Goal: Information Seeking & Learning: Learn about a topic

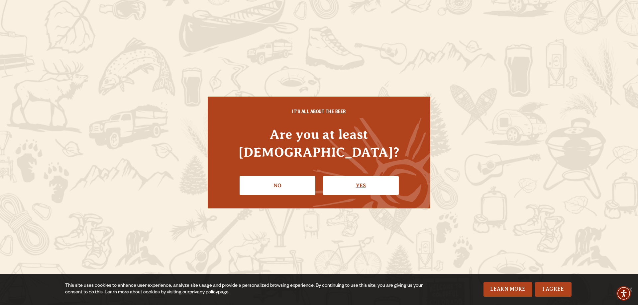
click at [353, 178] on link "Yes" at bounding box center [361, 185] width 76 height 19
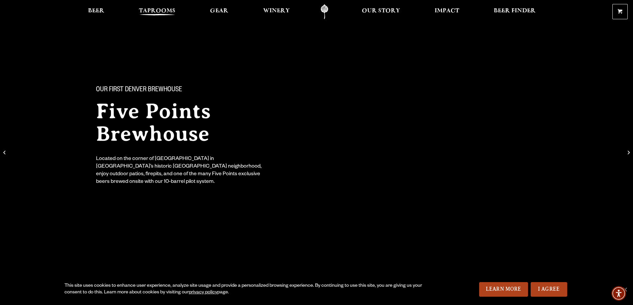
click at [152, 9] on span "Taprooms" at bounding box center [157, 10] width 37 height 5
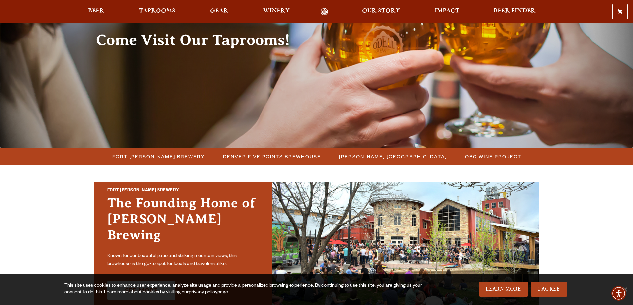
scroll to position [66, 0]
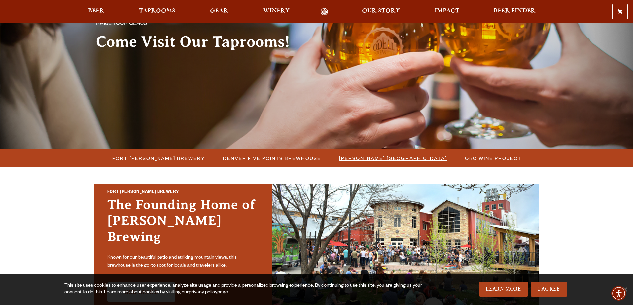
click at [353, 160] on span "[PERSON_NAME] [GEOGRAPHIC_DATA]" at bounding box center [393, 158] width 108 height 10
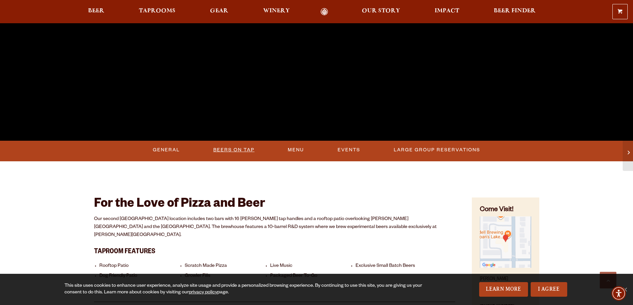
click at [233, 153] on link "Beers On Tap" at bounding box center [234, 150] width 47 height 15
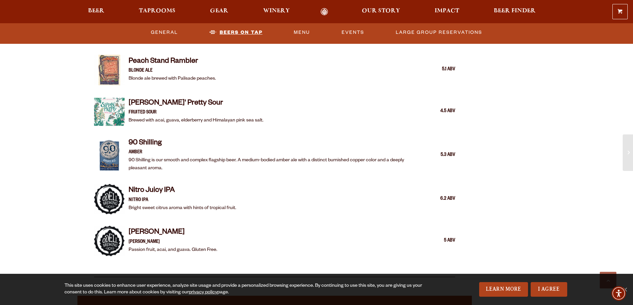
scroll to position [1035, 0]
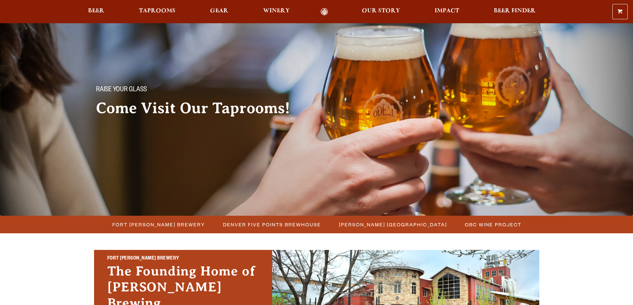
scroll to position [66, 0]
